Goal: Transaction & Acquisition: Purchase product/service

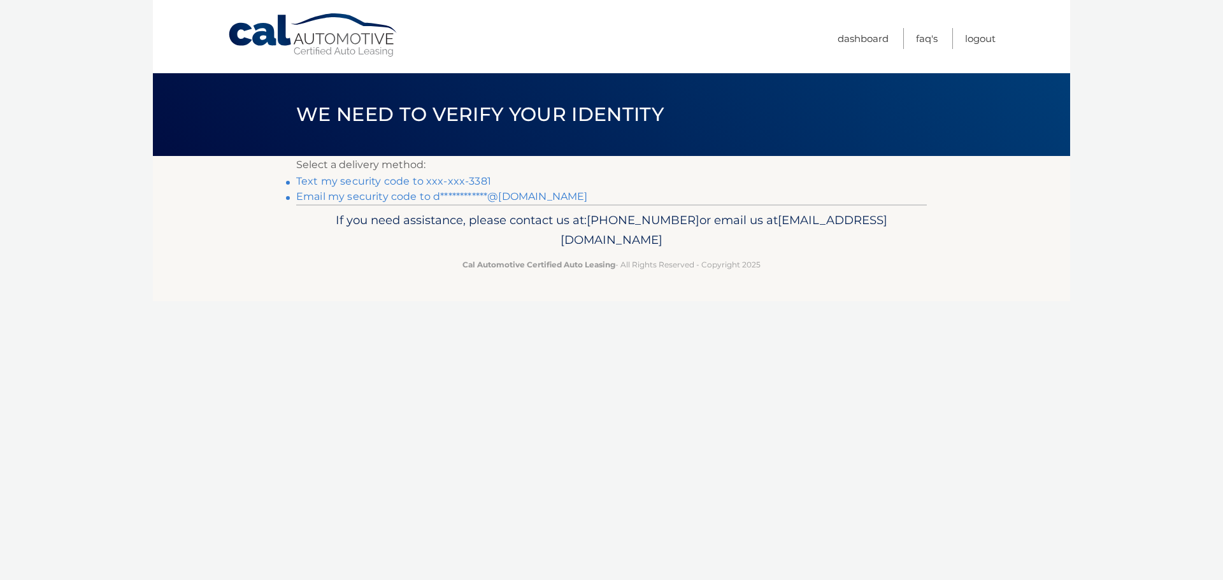
click at [463, 179] on link "Text my security code to xxx-xxx-3381" at bounding box center [393, 181] width 195 height 12
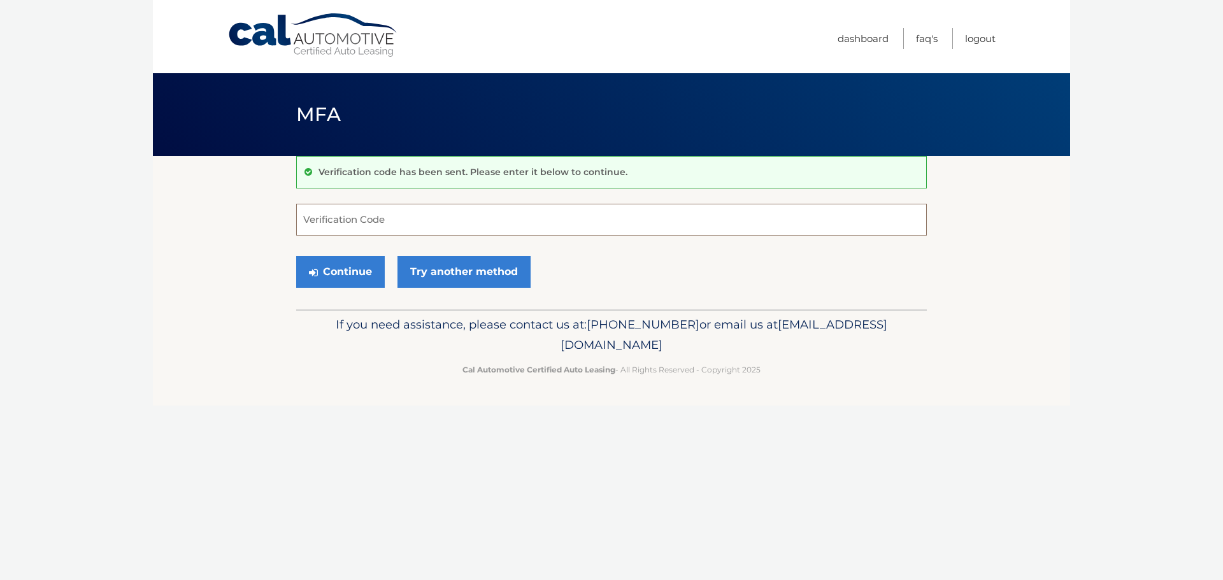
click at [349, 215] on input "Verification Code" at bounding box center [611, 220] width 631 height 32
type input "734792"
click at [339, 269] on button "Continue" at bounding box center [340, 272] width 89 height 32
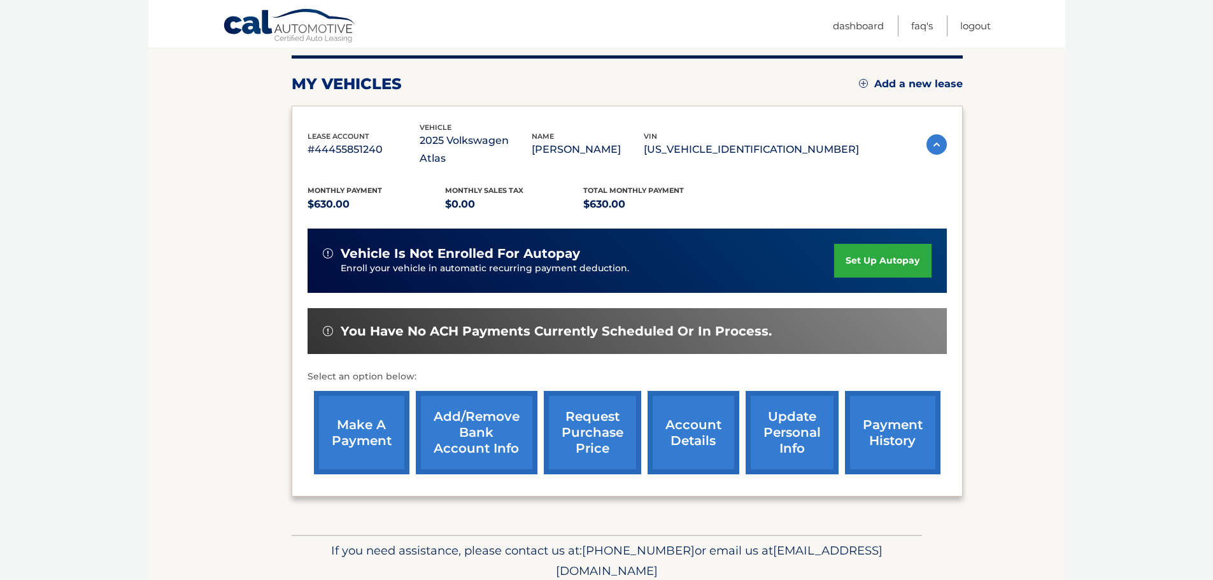
scroll to position [127, 0]
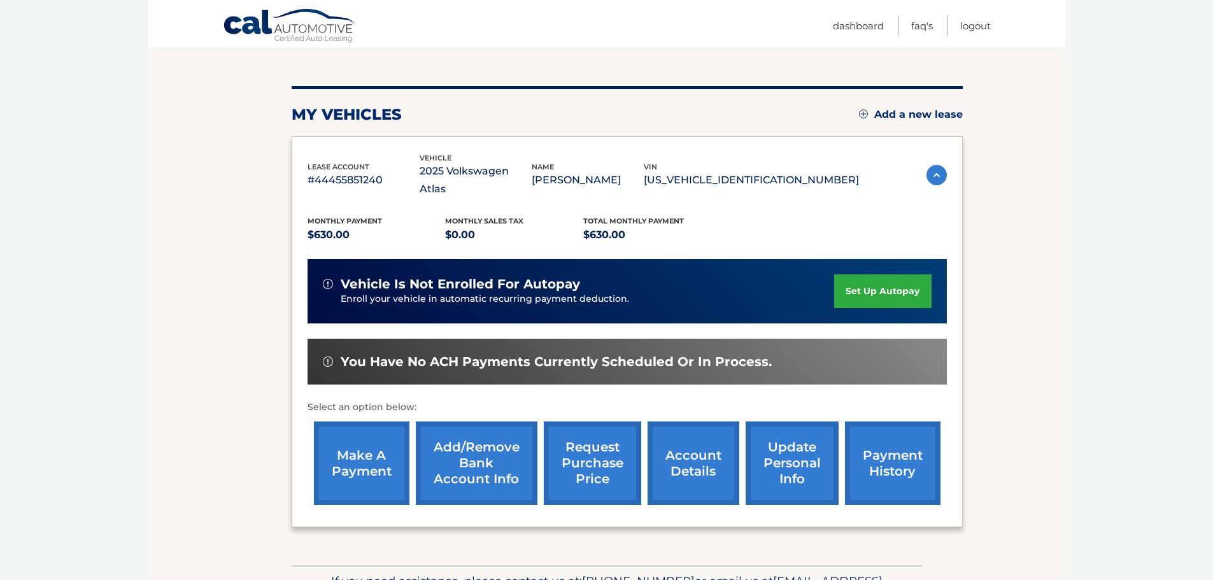
click at [366, 436] on link "make a payment" at bounding box center [362, 463] width 96 height 83
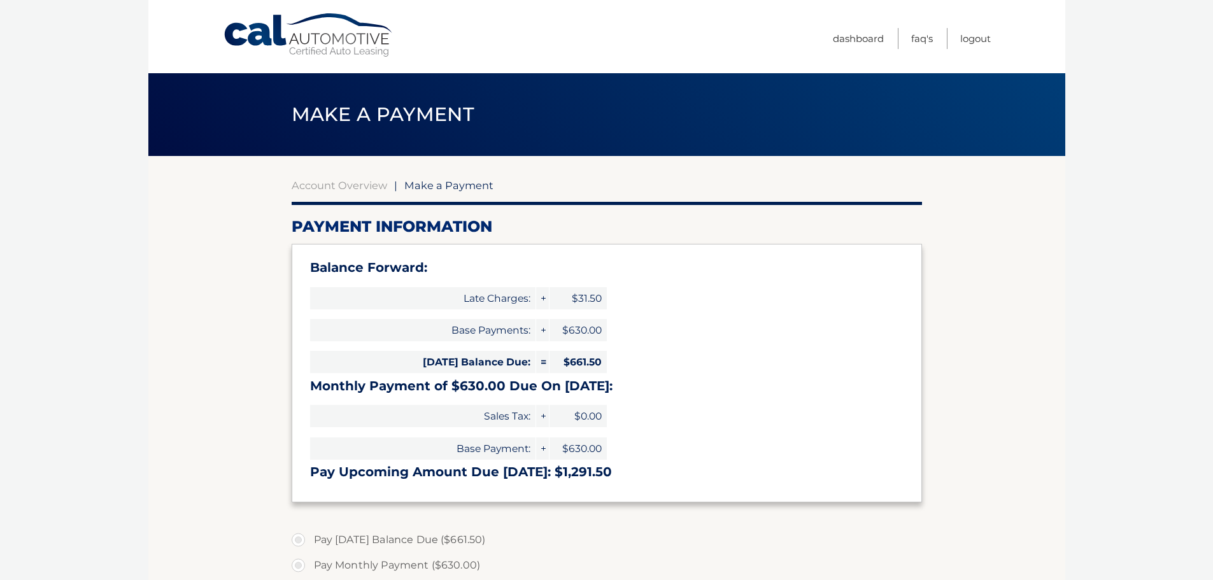
select select "ZmE3NGRkN2UtYjJmYy00MjRkLTg1ZTMtNzM3Y2Y0OTE3M2I2"
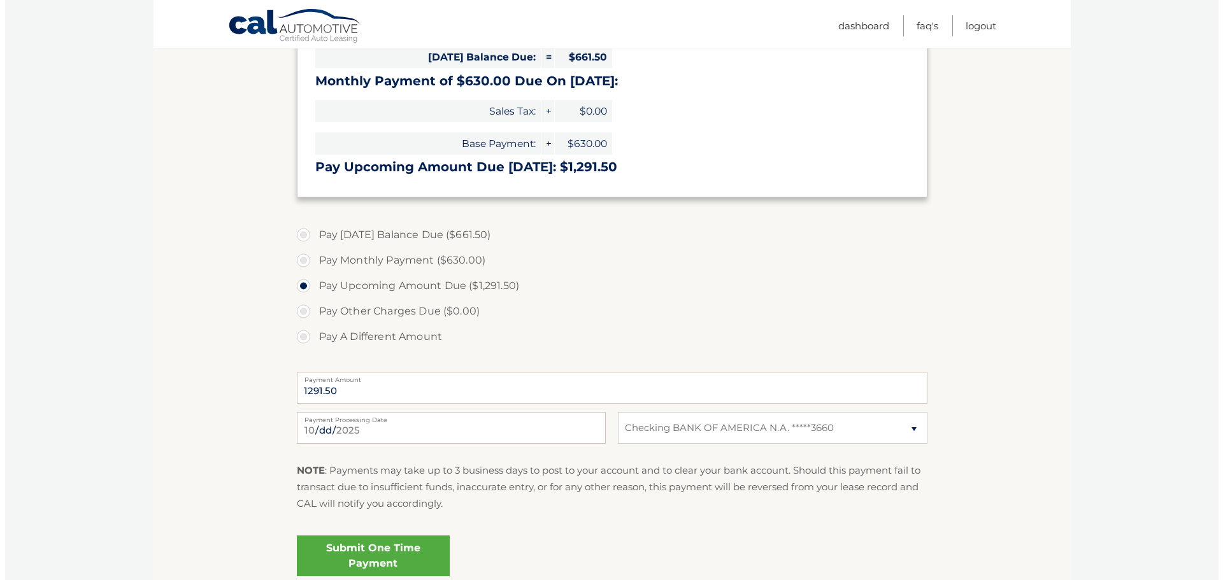
scroll to position [318, 0]
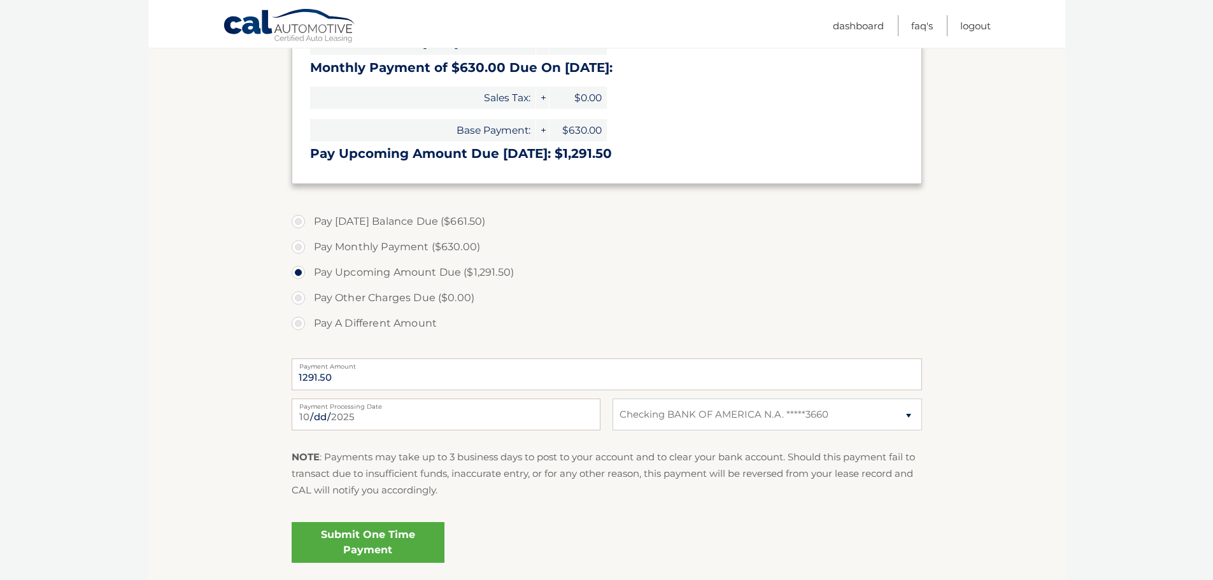
click at [378, 541] on link "Submit One Time Payment" at bounding box center [368, 542] width 153 height 41
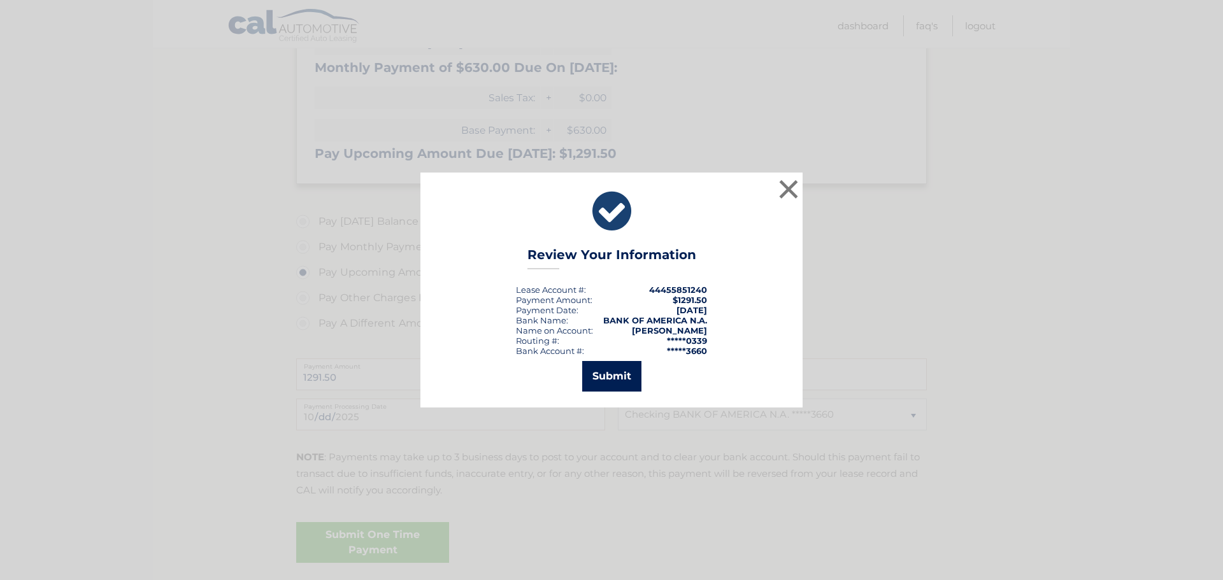
click at [634, 375] on button "Submit" at bounding box center [611, 376] width 59 height 31
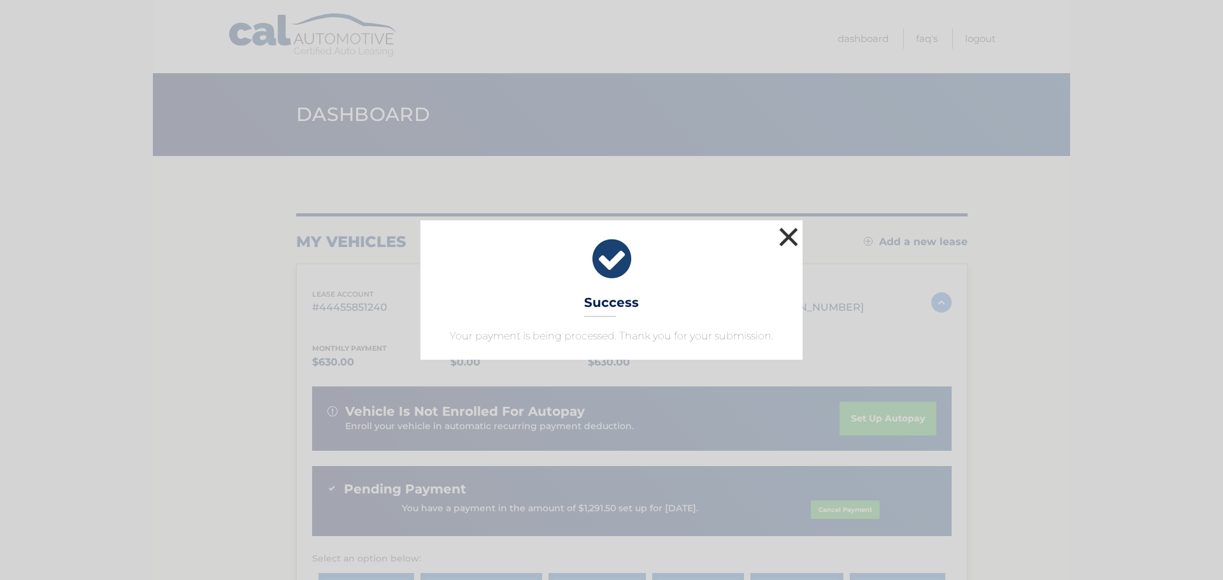
click at [791, 234] on button "×" at bounding box center [788, 236] width 25 height 25
